Goal: Task Accomplishment & Management: Manage account settings

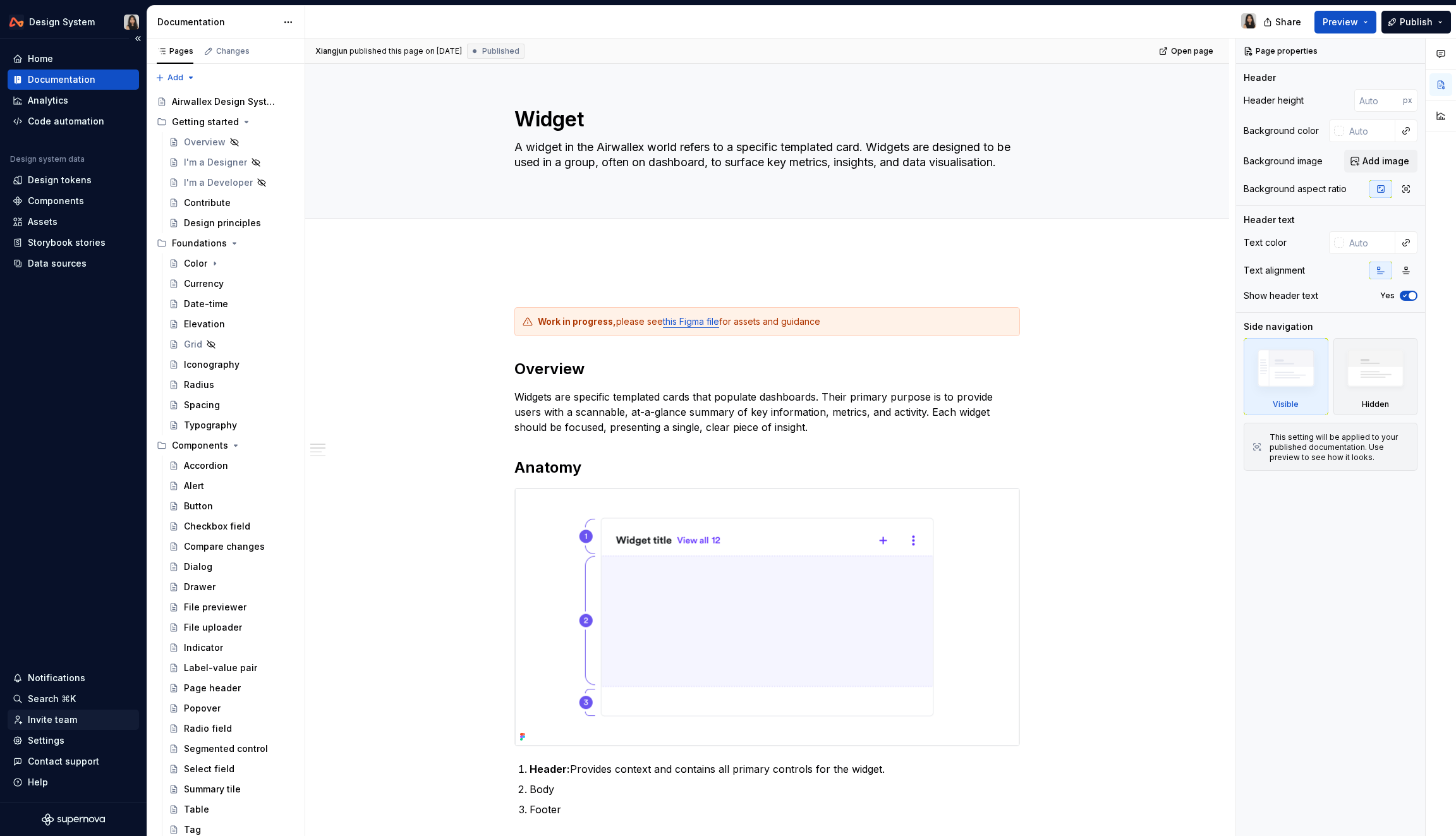
type textarea "*"
click at [62, 735] on div "Settings" at bounding box center [46, 741] width 37 height 13
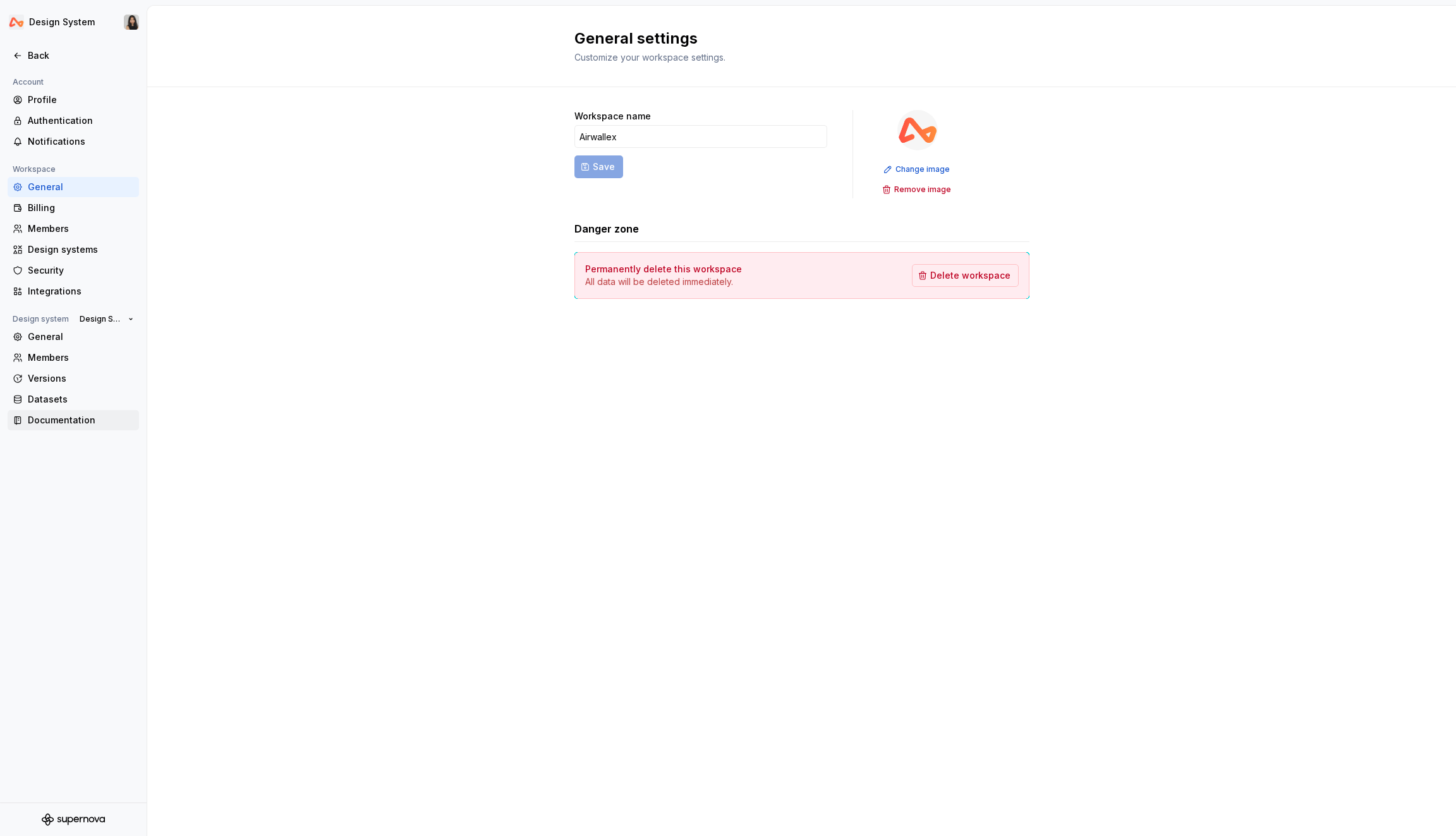
click at [59, 423] on div "Documentation" at bounding box center [81, 420] width 106 height 13
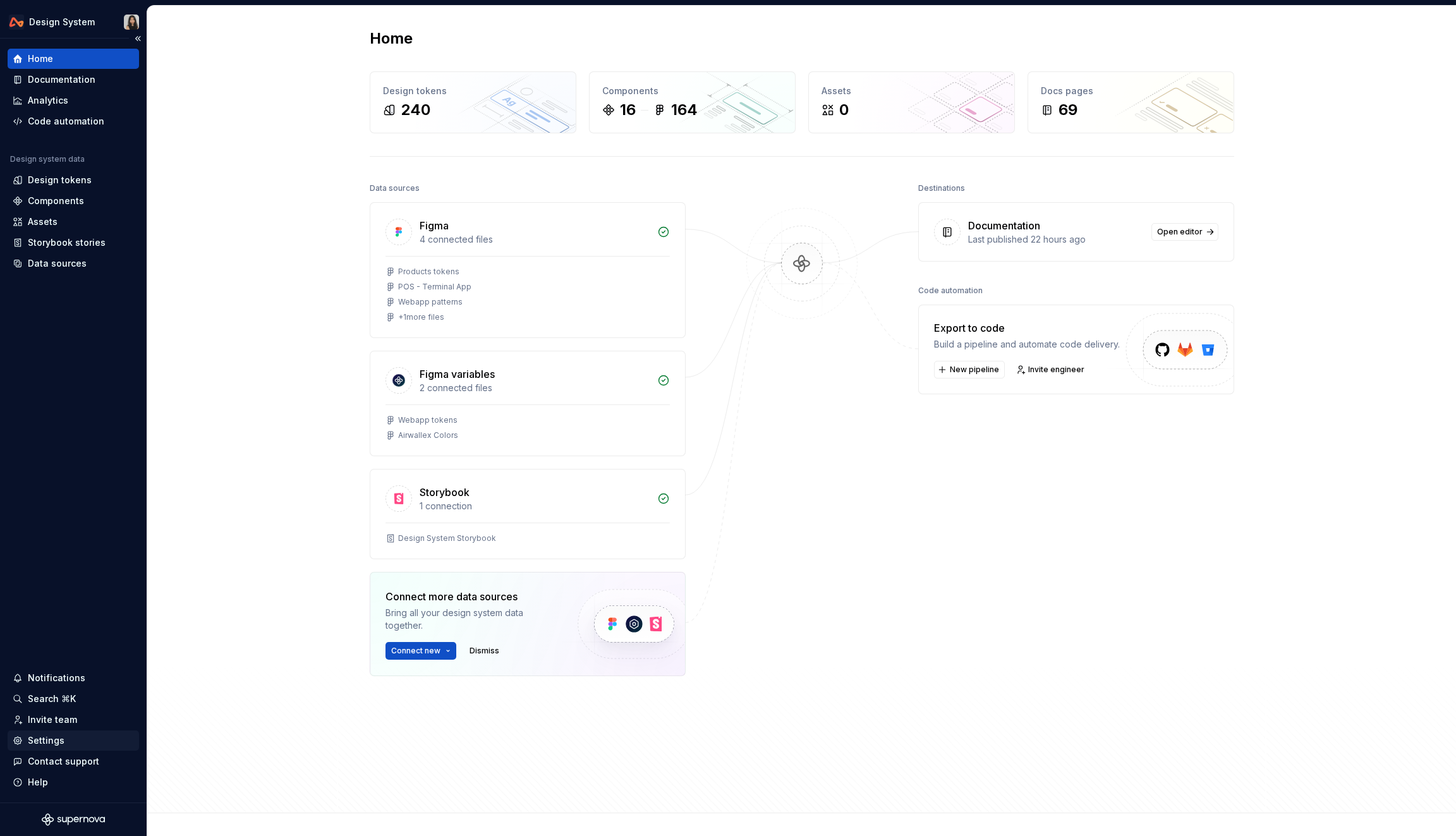
click at [64, 739] on div "Settings" at bounding box center [74, 741] width 121 height 13
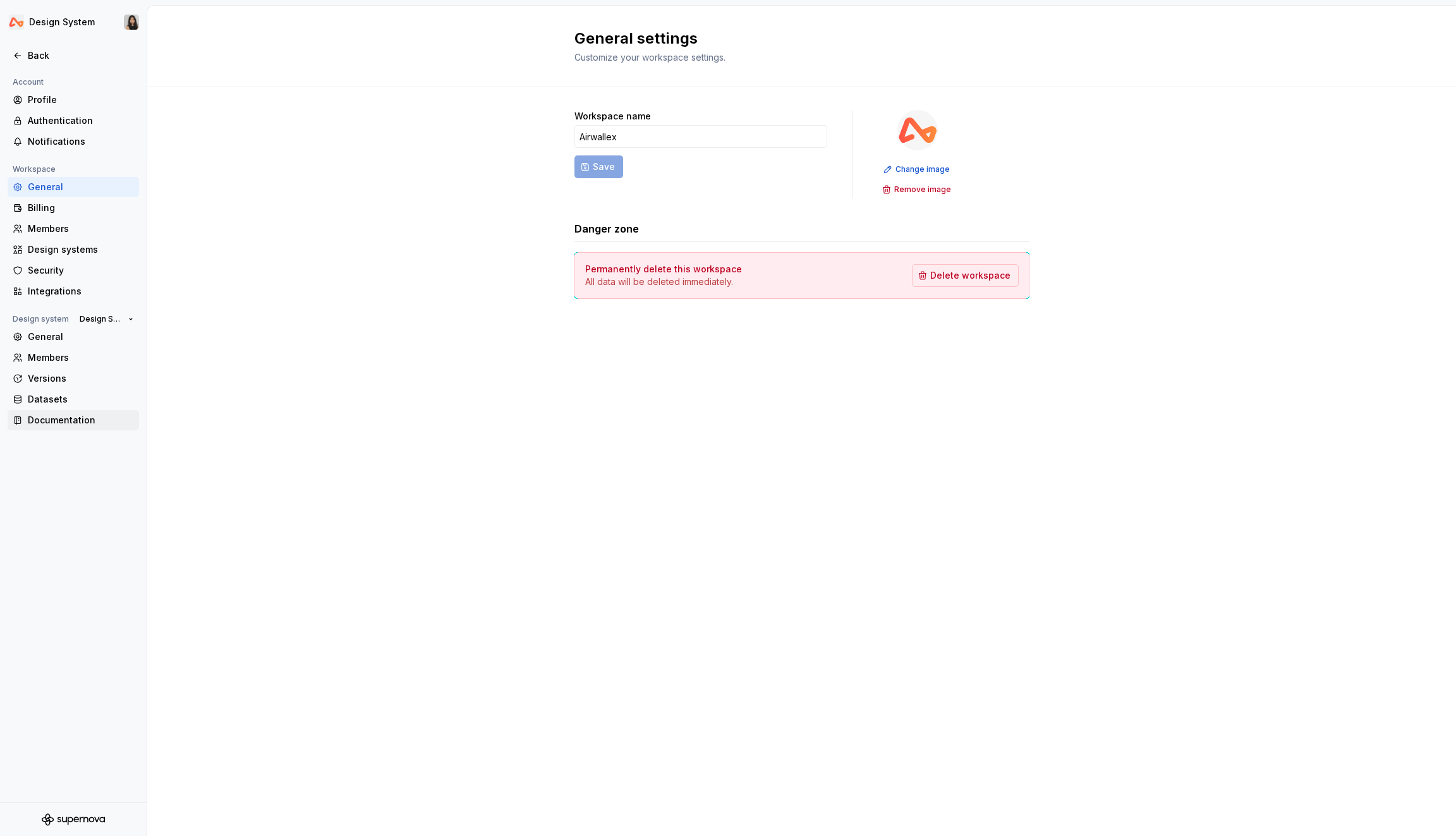
click at [74, 424] on div "Documentation" at bounding box center [81, 420] width 106 height 13
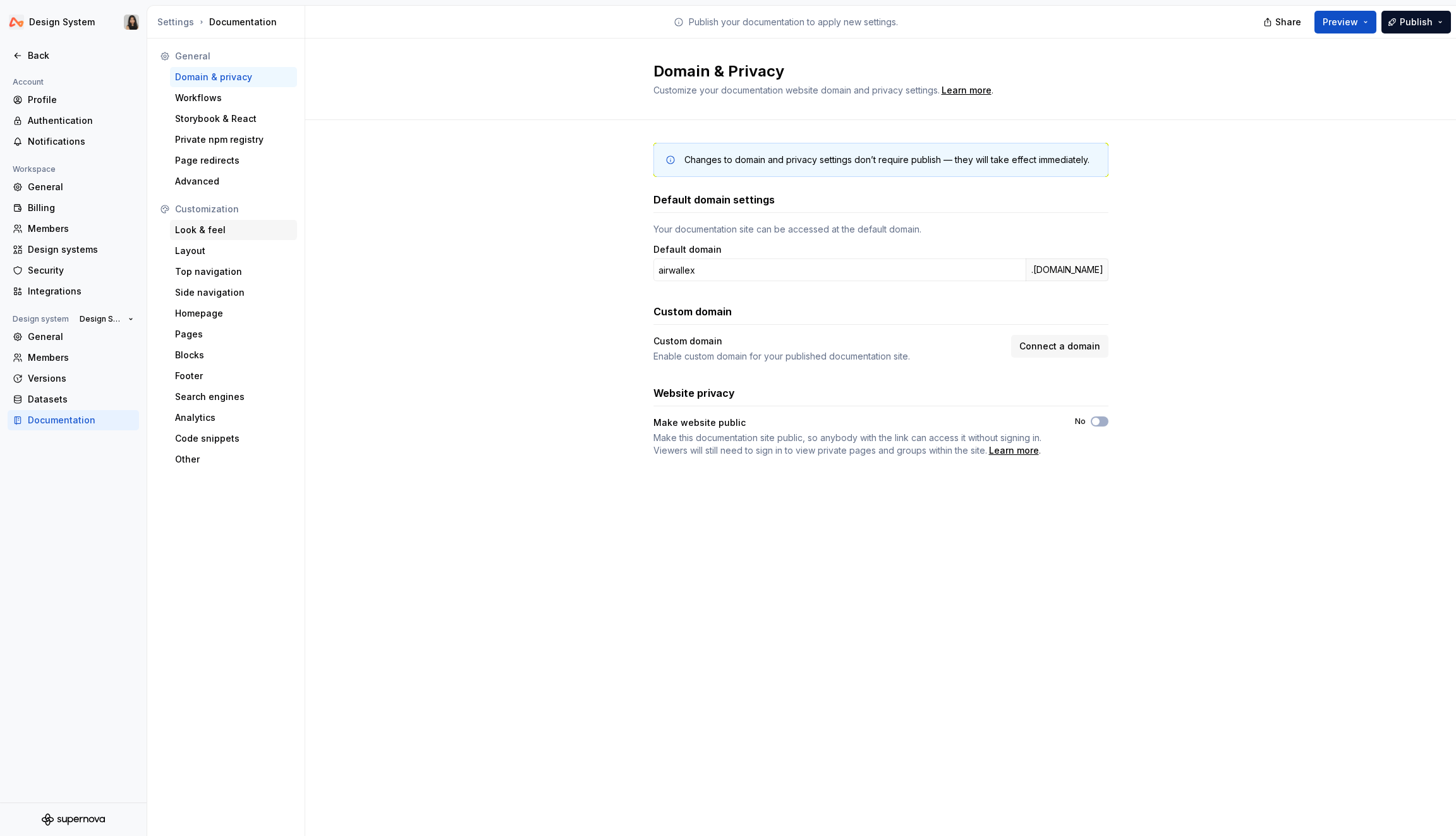
click at [231, 235] on div "Look & feel" at bounding box center [233, 230] width 117 height 13
